Goal: Check status: Check status

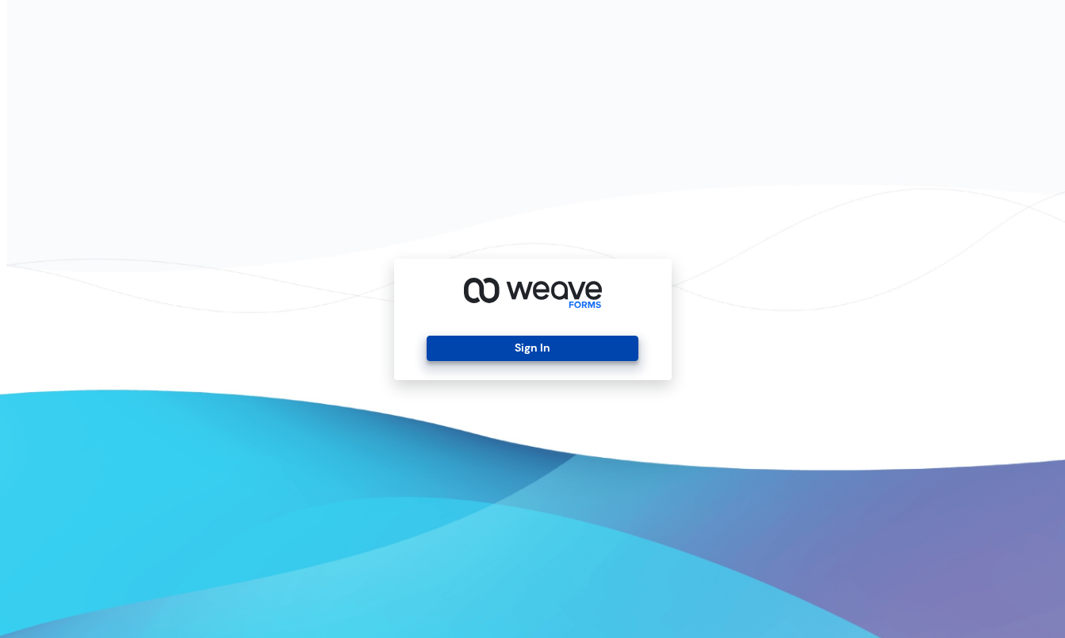
click at [550, 340] on button "Sign In" at bounding box center [533, 347] width 212 height 25
